Goal: Task Accomplishment & Management: Use online tool/utility

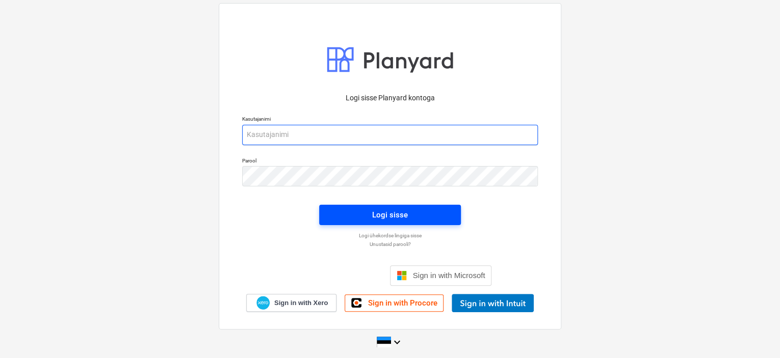
type input "[EMAIL_ADDRESS][DOMAIN_NAME]"
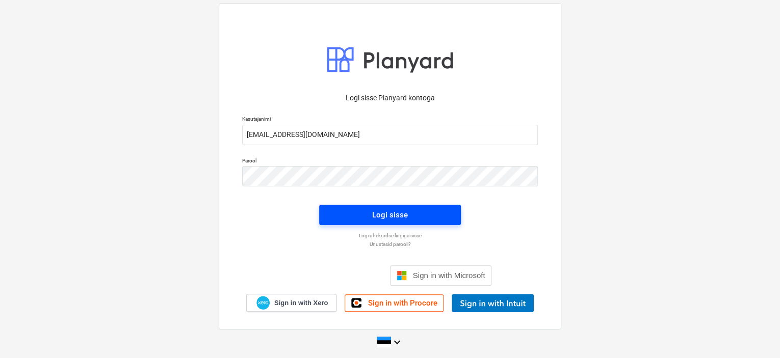
click at [393, 222] on button "Logi sisse" at bounding box center [390, 215] width 142 height 20
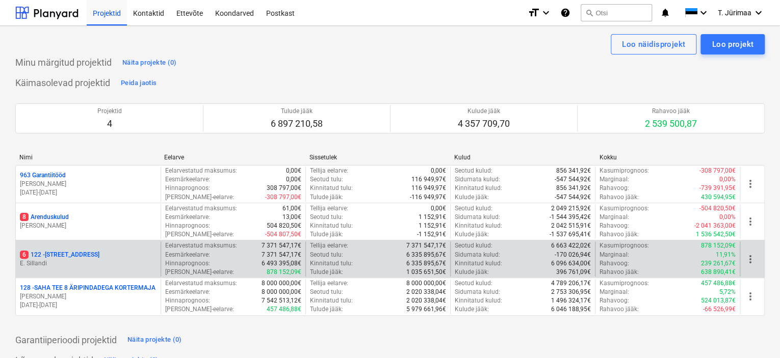
click at [92, 259] on p "E. Sillandi" at bounding box center [88, 263] width 137 height 9
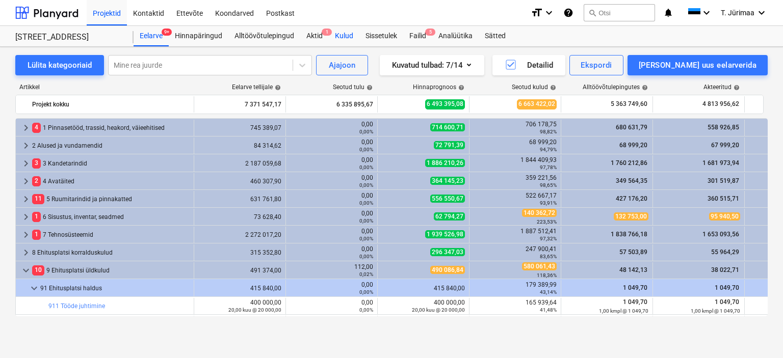
click at [341, 38] on div "Kulud" at bounding box center [344, 36] width 31 height 20
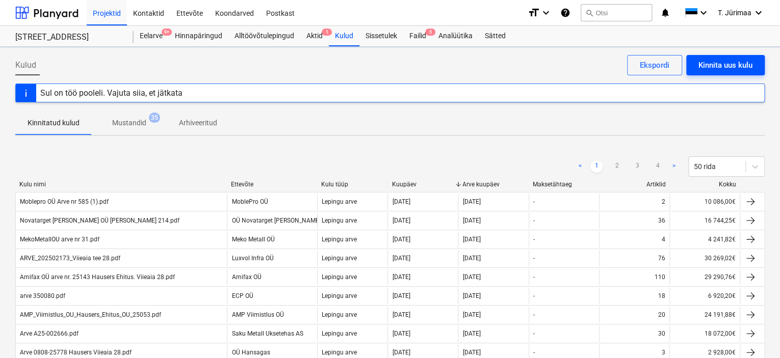
click at [734, 62] on div "Kinnita uus kulu" at bounding box center [725, 65] width 54 height 13
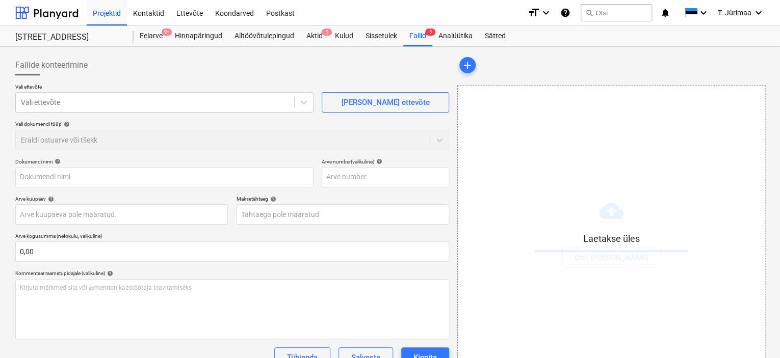
type input "6000024457 2025 08 25 Hausers Ehitus OÜ.pdf"
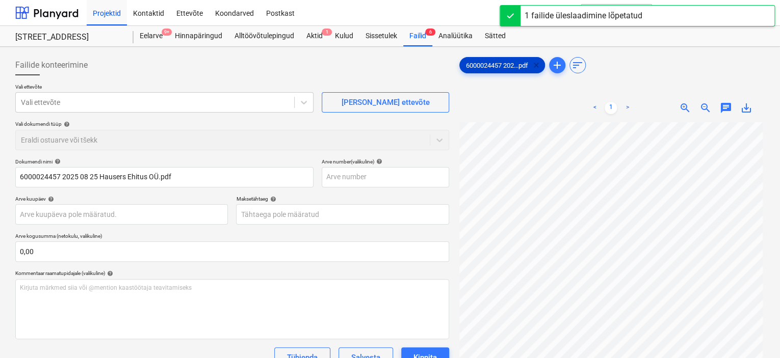
click at [540, 68] on span "clear" at bounding box center [536, 65] width 12 height 12
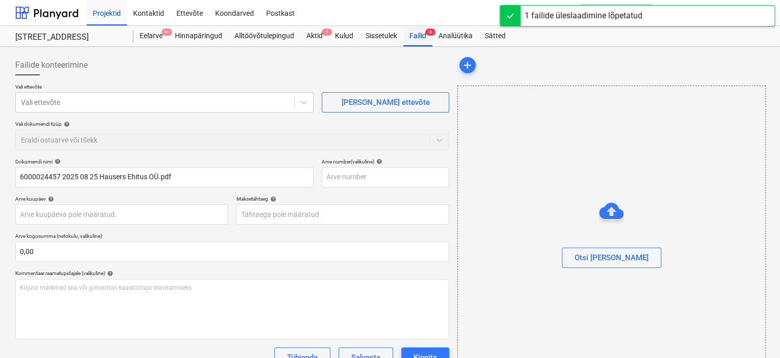
click at [421, 40] on div "Failid 6" at bounding box center [417, 36] width 29 height 20
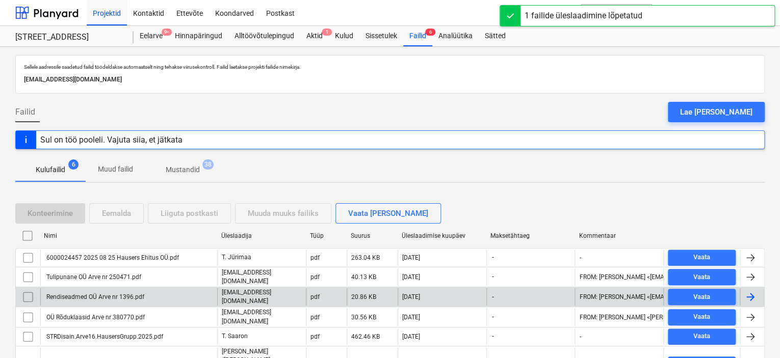
scroll to position [40, 0]
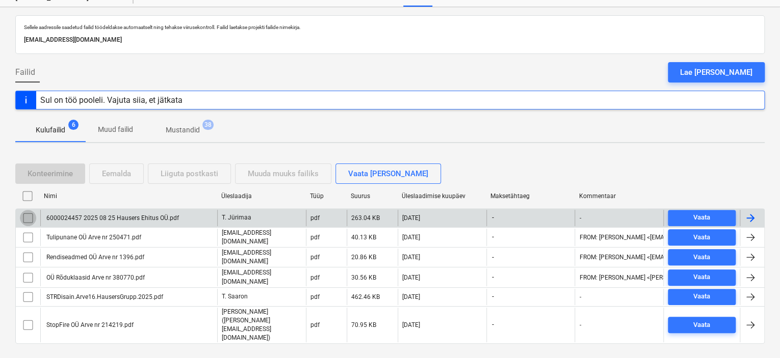
click at [29, 216] on input "checkbox" at bounding box center [28, 218] width 16 height 16
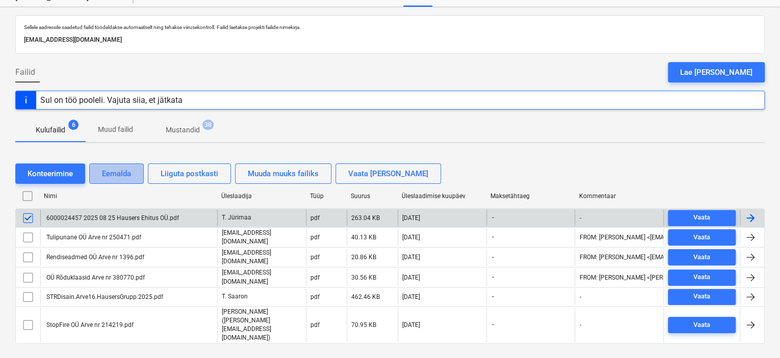
click at [131, 175] on button "Eemalda" at bounding box center [116, 174] width 55 height 20
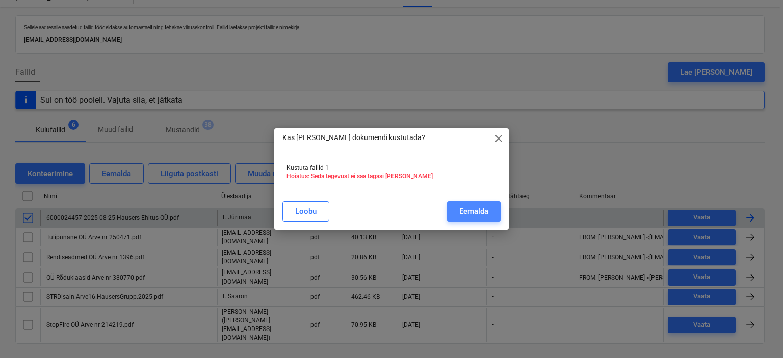
click at [462, 207] on div "Eemalda" at bounding box center [473, 211] width 29 height 13
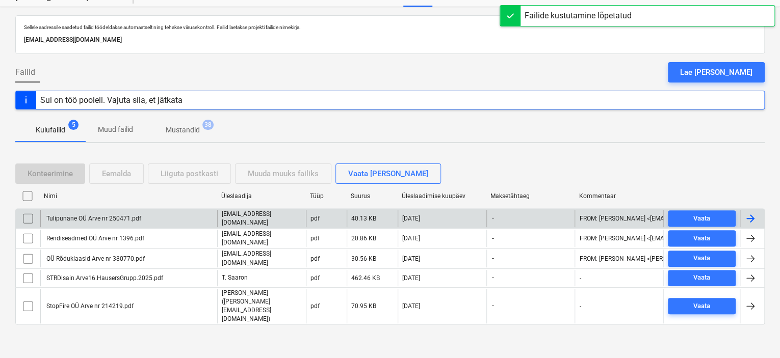
scroll to position [21, 0]
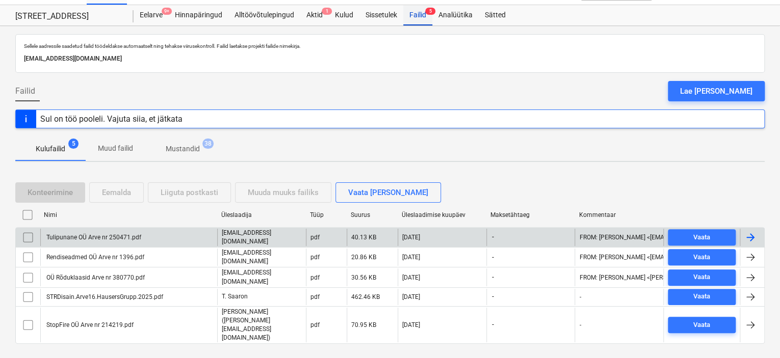
click at [427, 14] on span "5" at bounding box center [430, 11] width 10 height 7
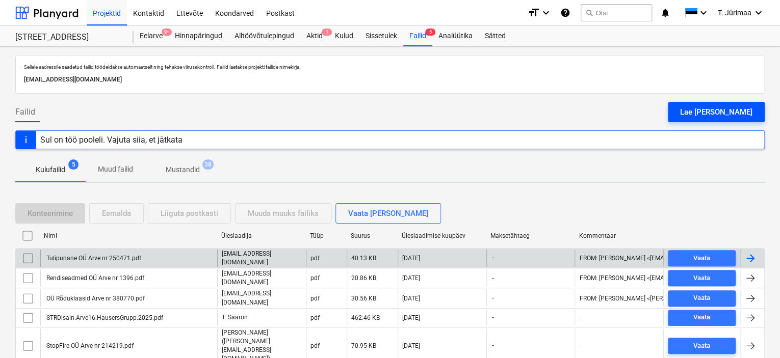
click at [735, 118] on div "Lae [PERSON_NAME]" at bounding box center [716, 111] width 72 height 13
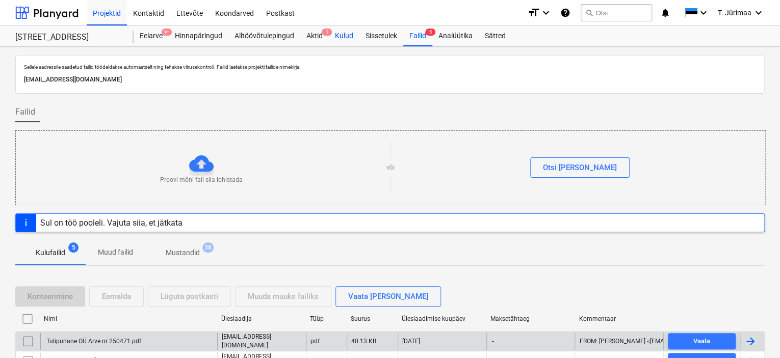
click at [355, 35] on div "Kulud" at bounding box center [344, 36] width 31 height 20
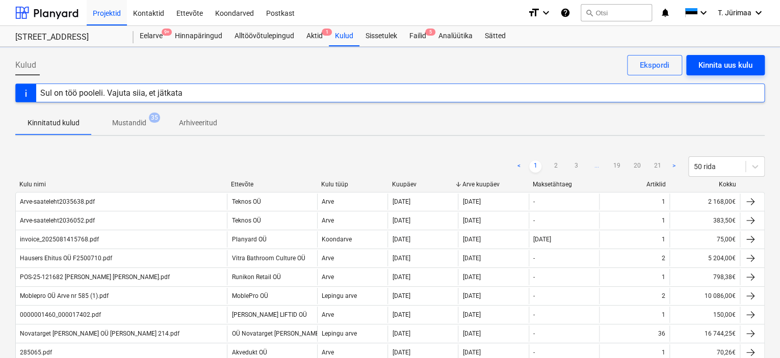
click at [755, 62] on button "Kinnita uus kulu" at bounding box center [725, 65] width 78 height 20
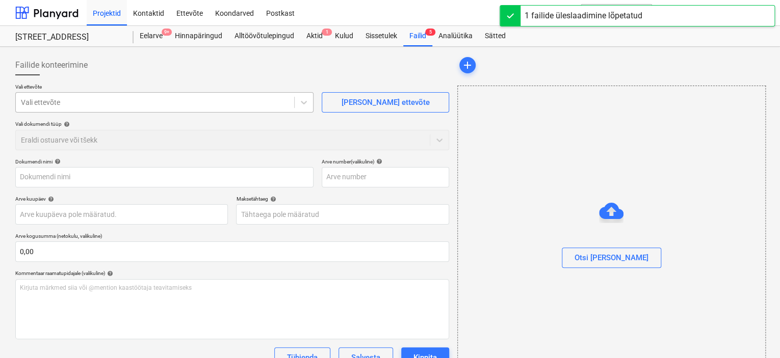
type input "600600407_9000259820.pdf"
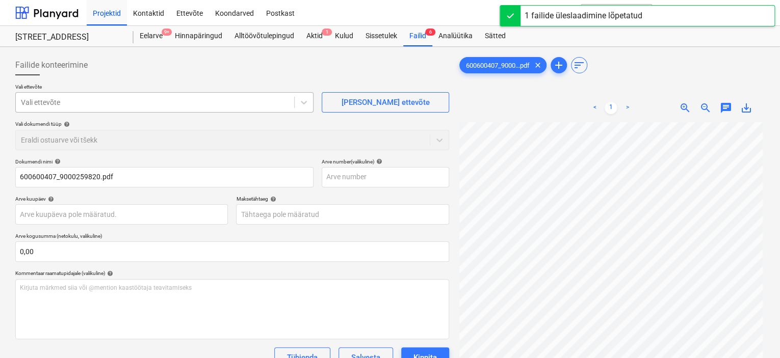
click at [155, 105] on div at bounding box center [155, 102] width 268 height 10
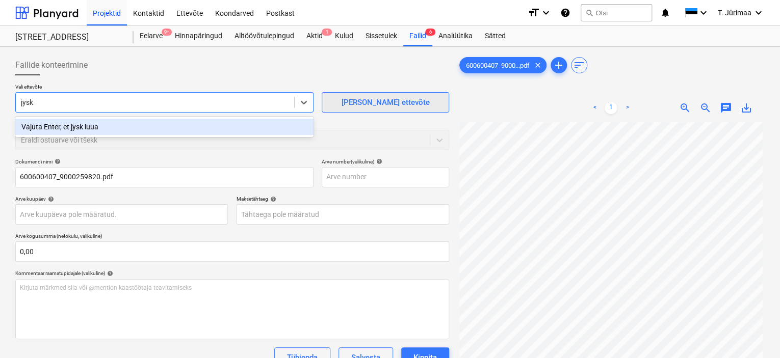
type input "jysk"
click at [383, 105] on div "[PERSON_NAME] ettevõte" at bounding box center [385, 102] width 88 height 13
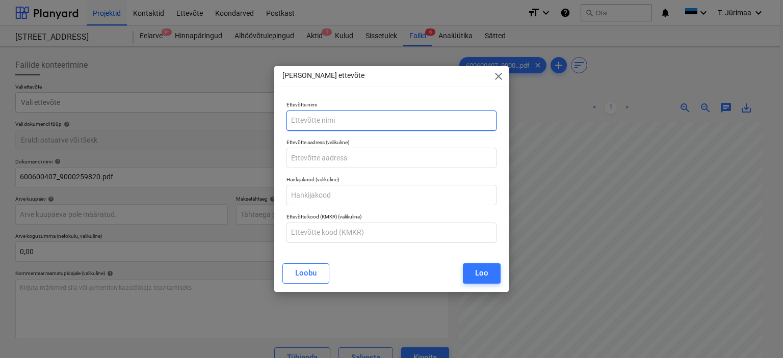
click at [377, 121] on input "text" at bounding box center [391, 121] width 210 height 20
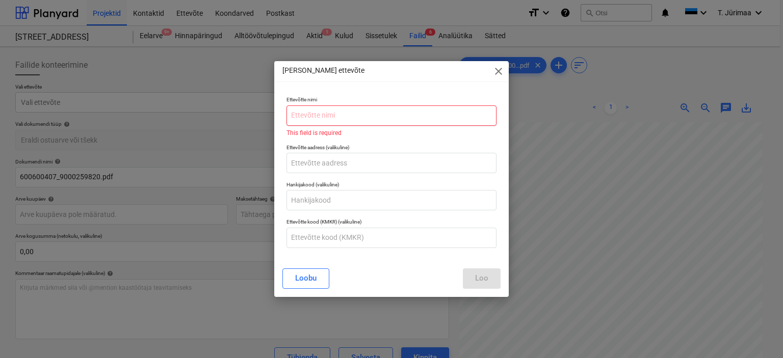
click at [359, 120] on input "text" at bounding box center [391, 115] width 210 height 20
paste input "Jysk [PERSON_NAME]'n Furniture OÜ"
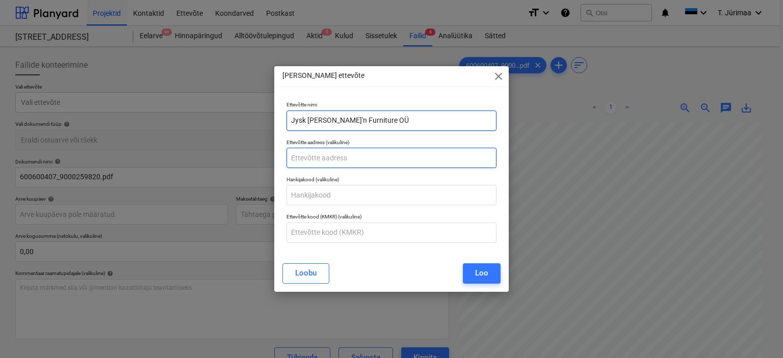
type input "Jysk [PERSON_NAME]'n Furniture OÜ"
click at [383, 160] on input "text" at bounding box center [391, 158] width 210 height 20
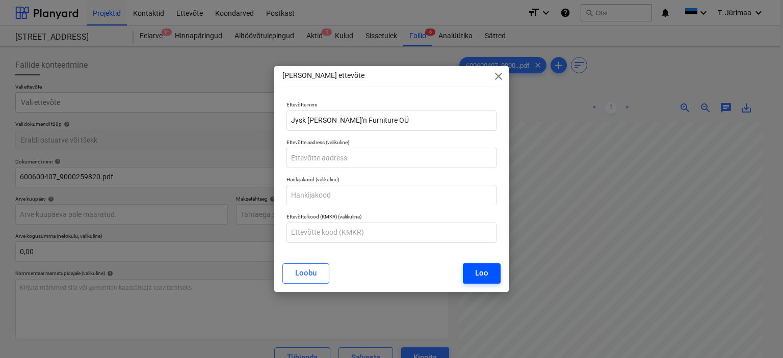
click at [482, 274] on div "Loo" at bounding box center [481, 272] width 13 height 13
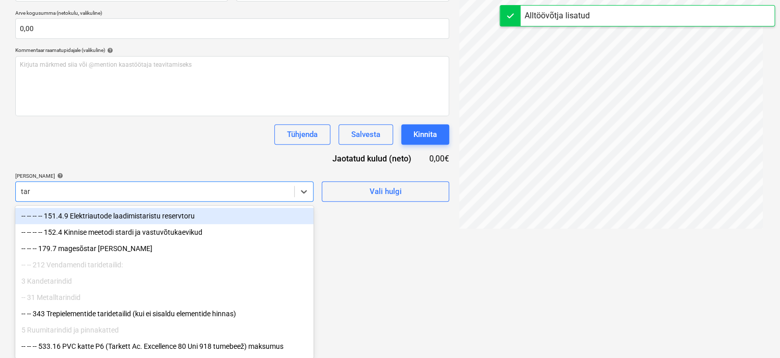
type input "tarv"
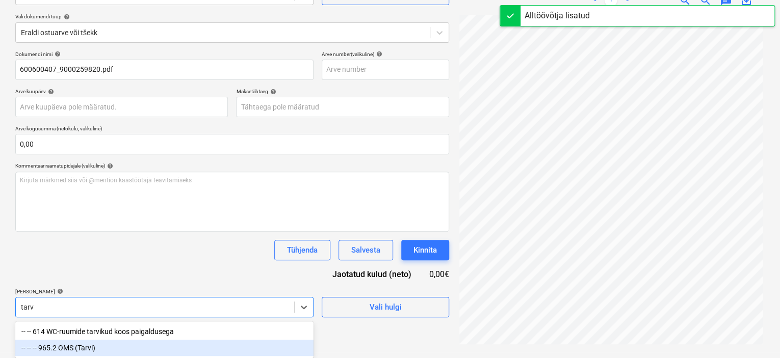
click at [141, 341] on div "-- -- -- 965.2 OMS (Tarvi)" at bounding box center [164, 348] width 298 height 16
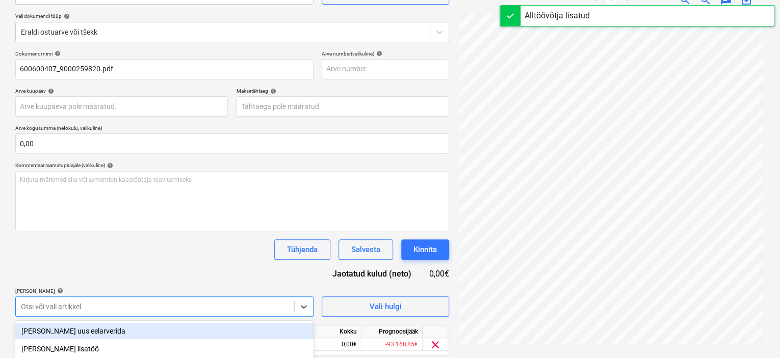
click at [194, 257] on div "Tühjenda Salvesta Kinnita" at bounding box center [232, 249] width 434 height 20
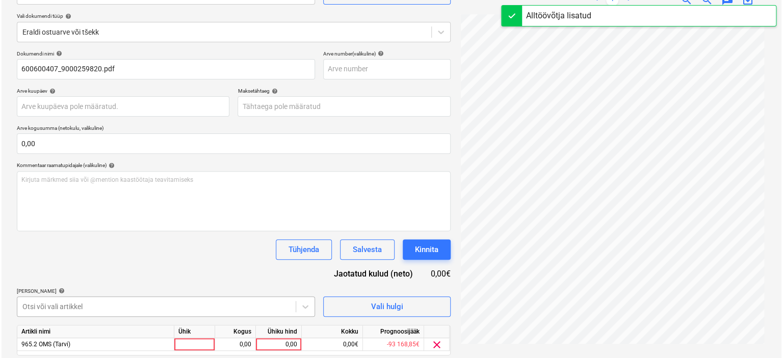
scroll to position [142, 0]
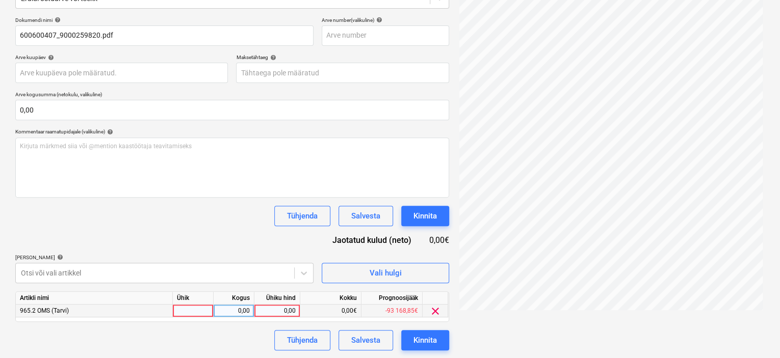
click at [190, 307] on div at bounding box center [193, 311] width 41 height 13
type input "kompl"
type input "24,18"
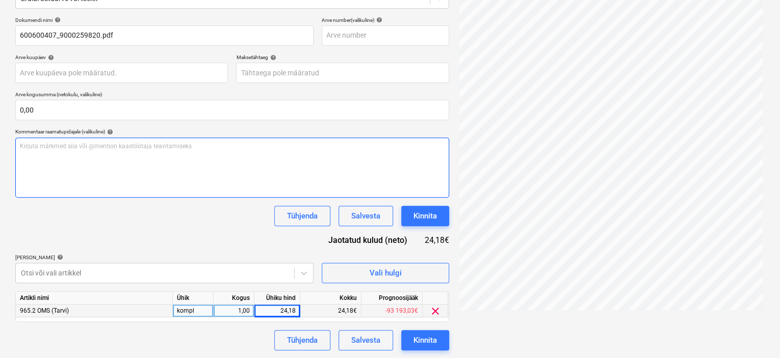
click at [136, 165] on div "Kirjuta märkmed siia või @mention kaastöötaja teavitamiseks ﻿" at bounding box center [232, 168] width 434 height 60
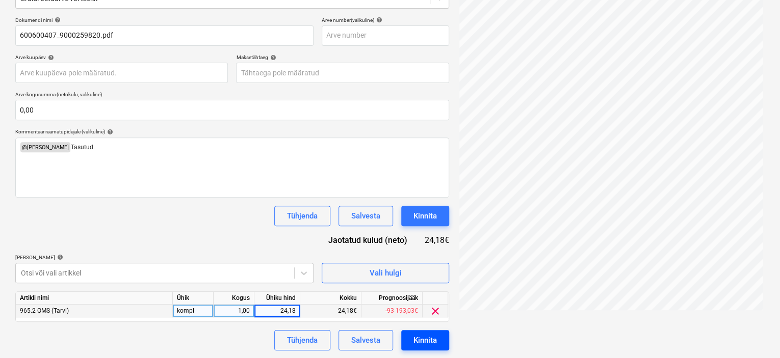
click at [436, 340] on button "Kinnita" at bounding box center [425, 340] width 48 height 20
